Goal: Information Seeking & Learning: Learn about a topic

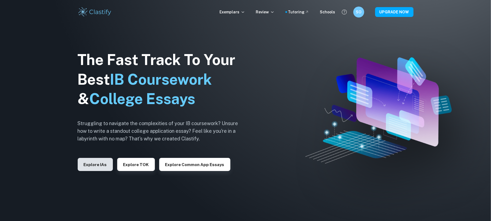
click at [96, 160] on button "Explore IAs" at bounding box center [95, 164] width 35 height 13
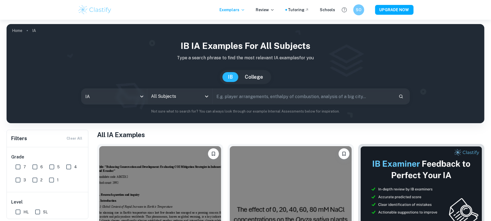
click at [232, 86] on div "IB IA examples for all subjects Type a search phrase to find the most relevant …" at bounding box center [245, 76] width 469 height 75
click at [242, 100] on input "text" at bounding box center [304, 96] width 182 height 15
click at [190, 99] on input "All Subjects" at bounding box center [176, 96] width 52 height 10
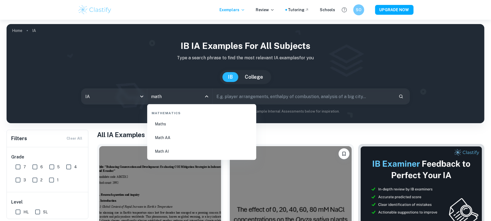
click at [188, 155] on li "Math AI" at bounding box center [201, 151] width 105 height 13
type input "Math AI"
